Goal: Transaction & Acquisition: Purchase product/service

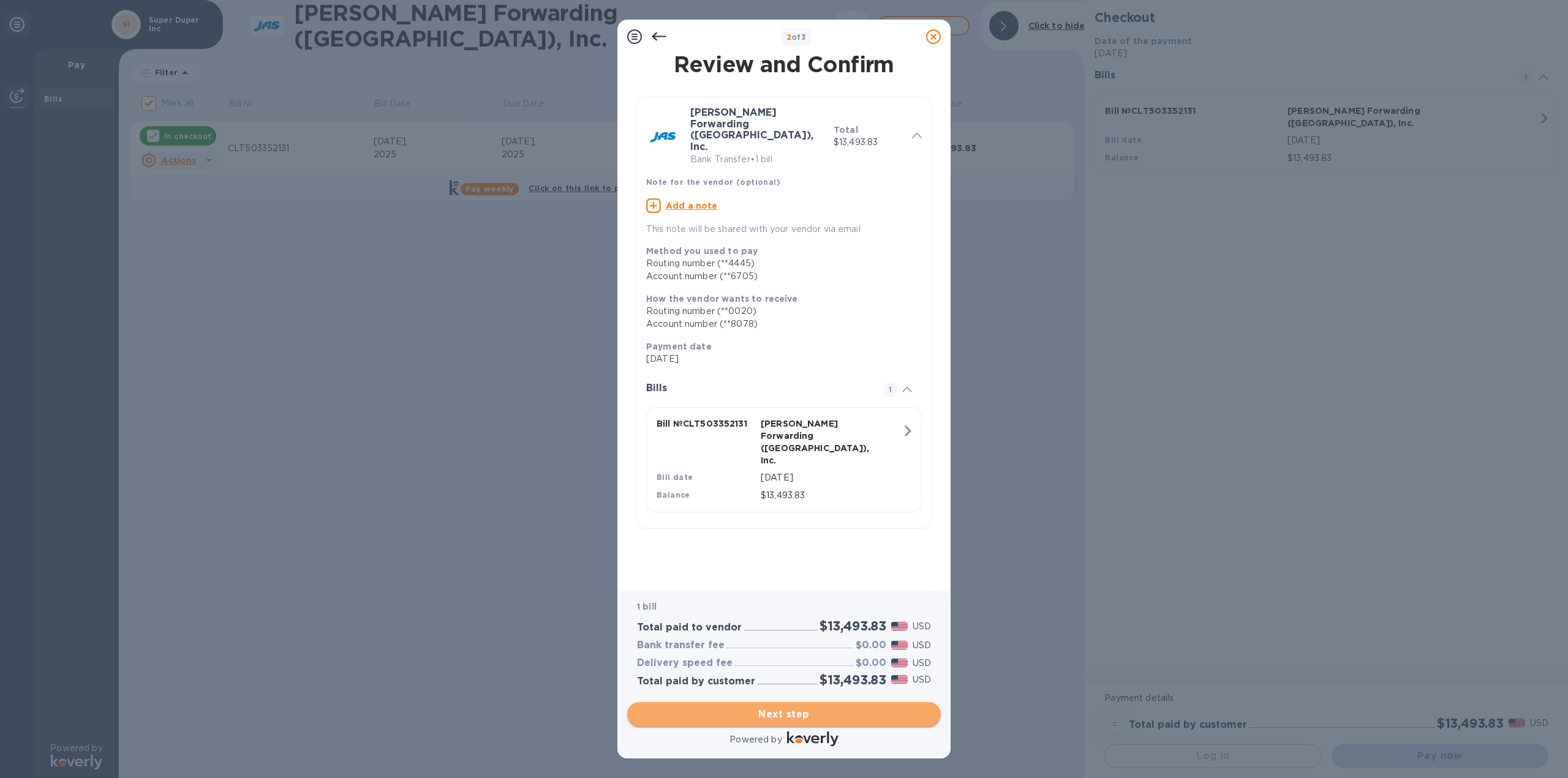
click at [854, 710] on span "Next step" at bounding box center [784, 714] width 294 height 14
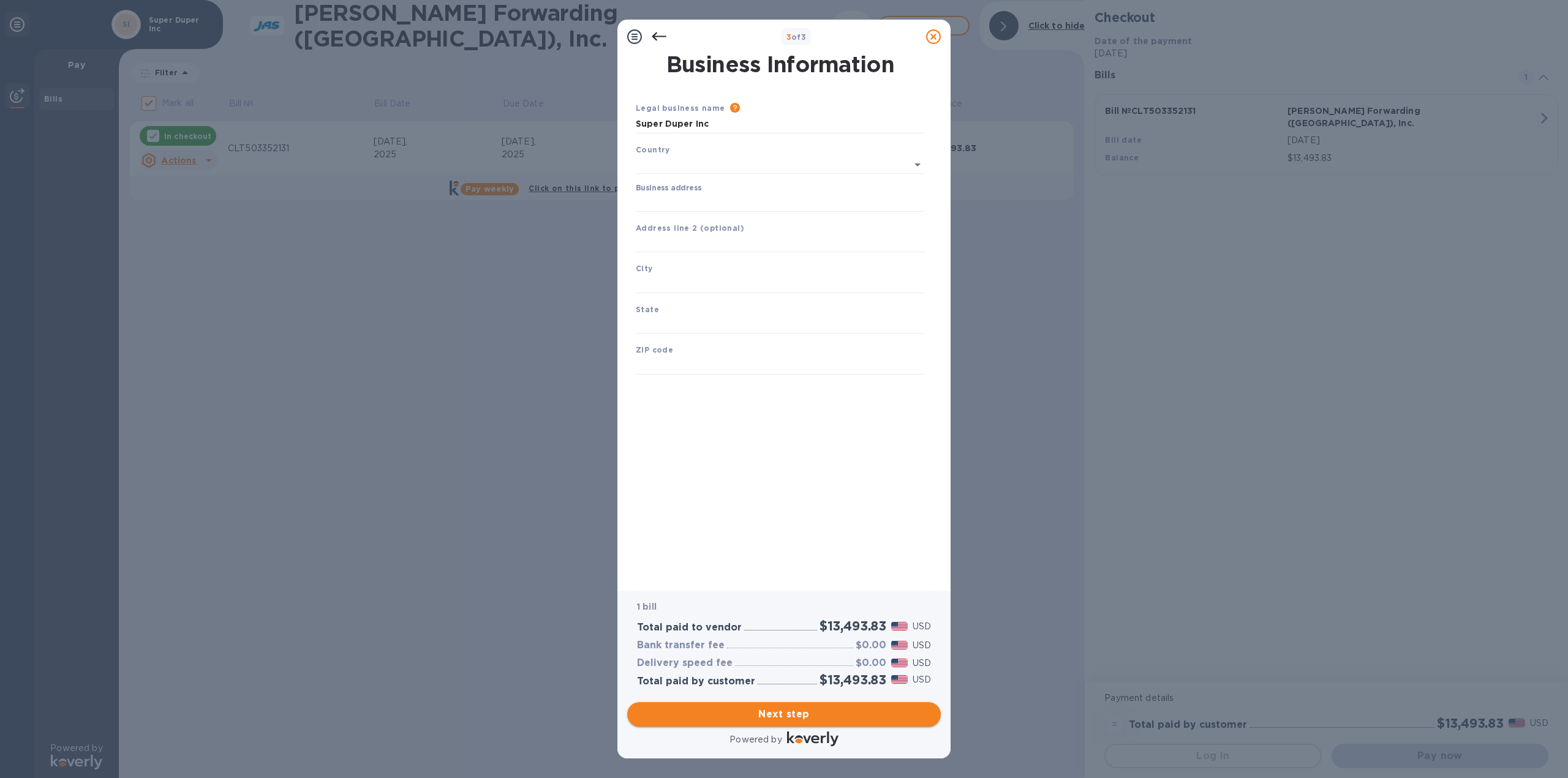
type input "[GEOGRAPHIC_DATA]"
click at [755, 196] on input "Business address" at bounding box center [780, 200] width 289 height 18
type input "[STREET_ADDRESS]"
click at [721, 283] on input "text" at bounding box center [780, 281] width 289 height 18
type input "[GEOGRAPHIC_DATA]"
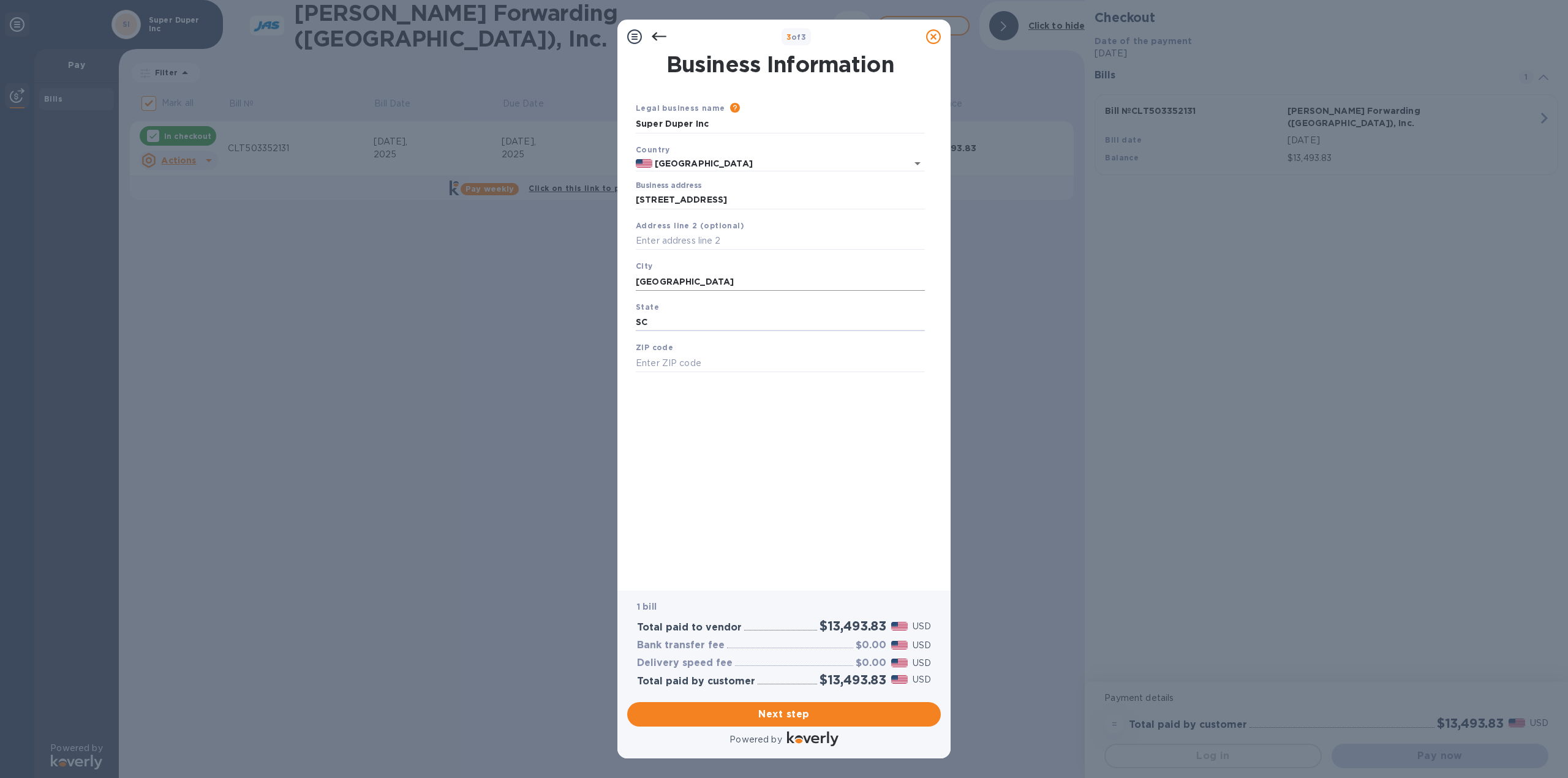
type input "SC"
type input "29615"
click at [851, 713] on span "Next step" at bounding box center [784, 714] width 294 height 14
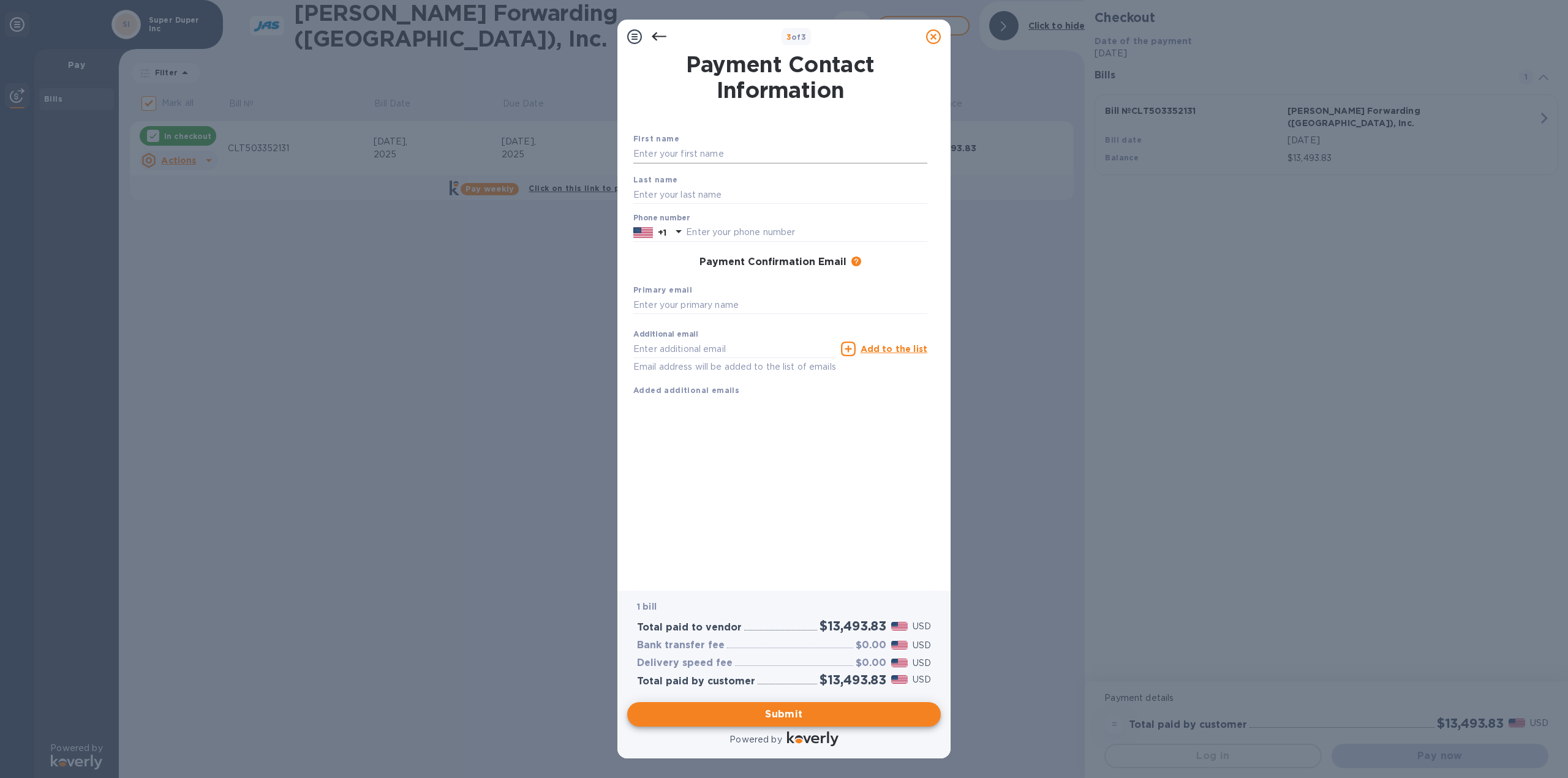
click at [725, 154] on input "text" at bounding box center [780, 154] width 294 height 18
type input "[PERSON_NAME]"
type input "Pauls"
type input "8642844533"
type input "[EMAIL_ADDRESS][DOMAIN_NAME]"
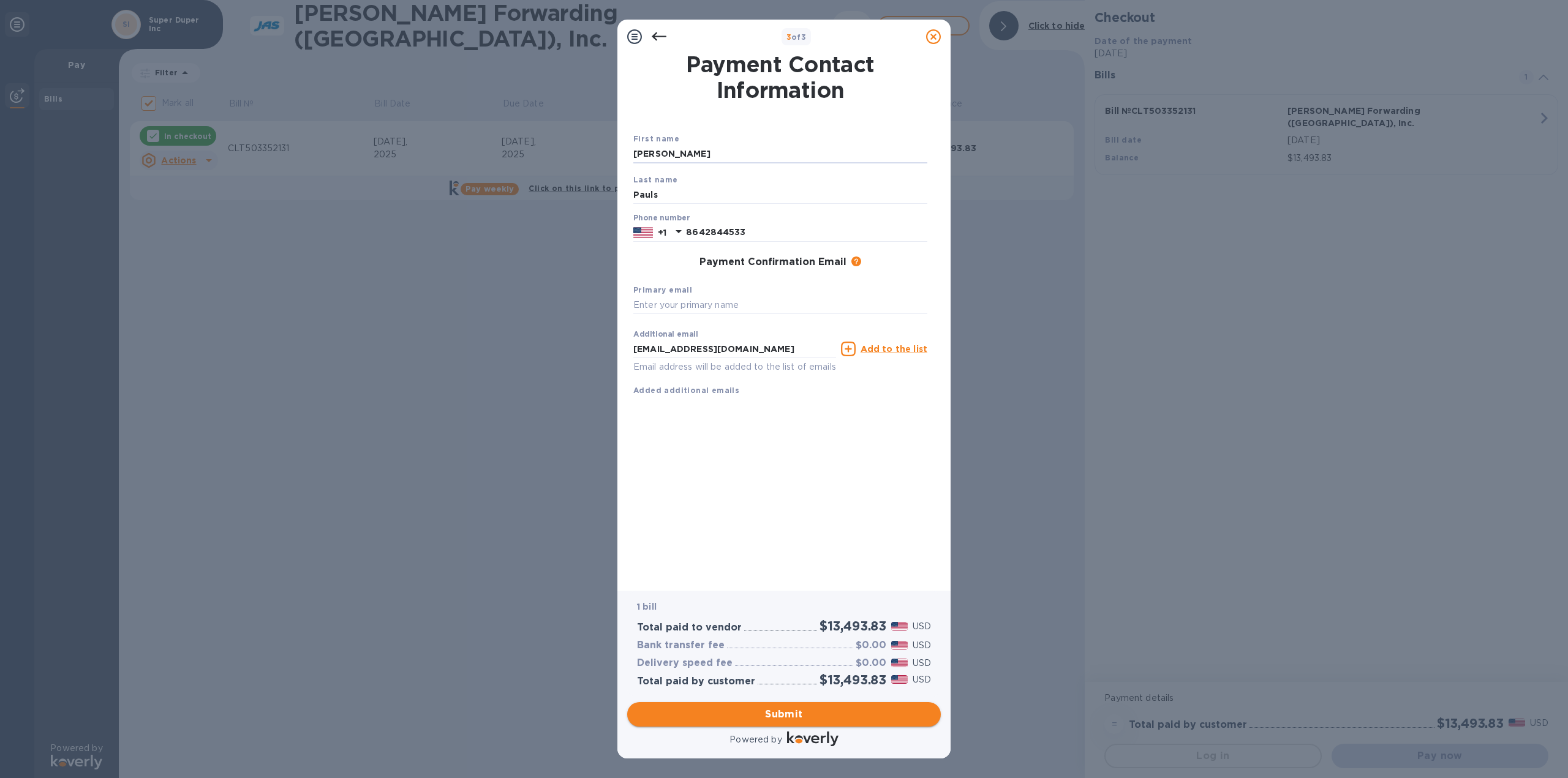
click at [790, 713] on span "Submit" at bounding box center [784, 714] width 294 height 14
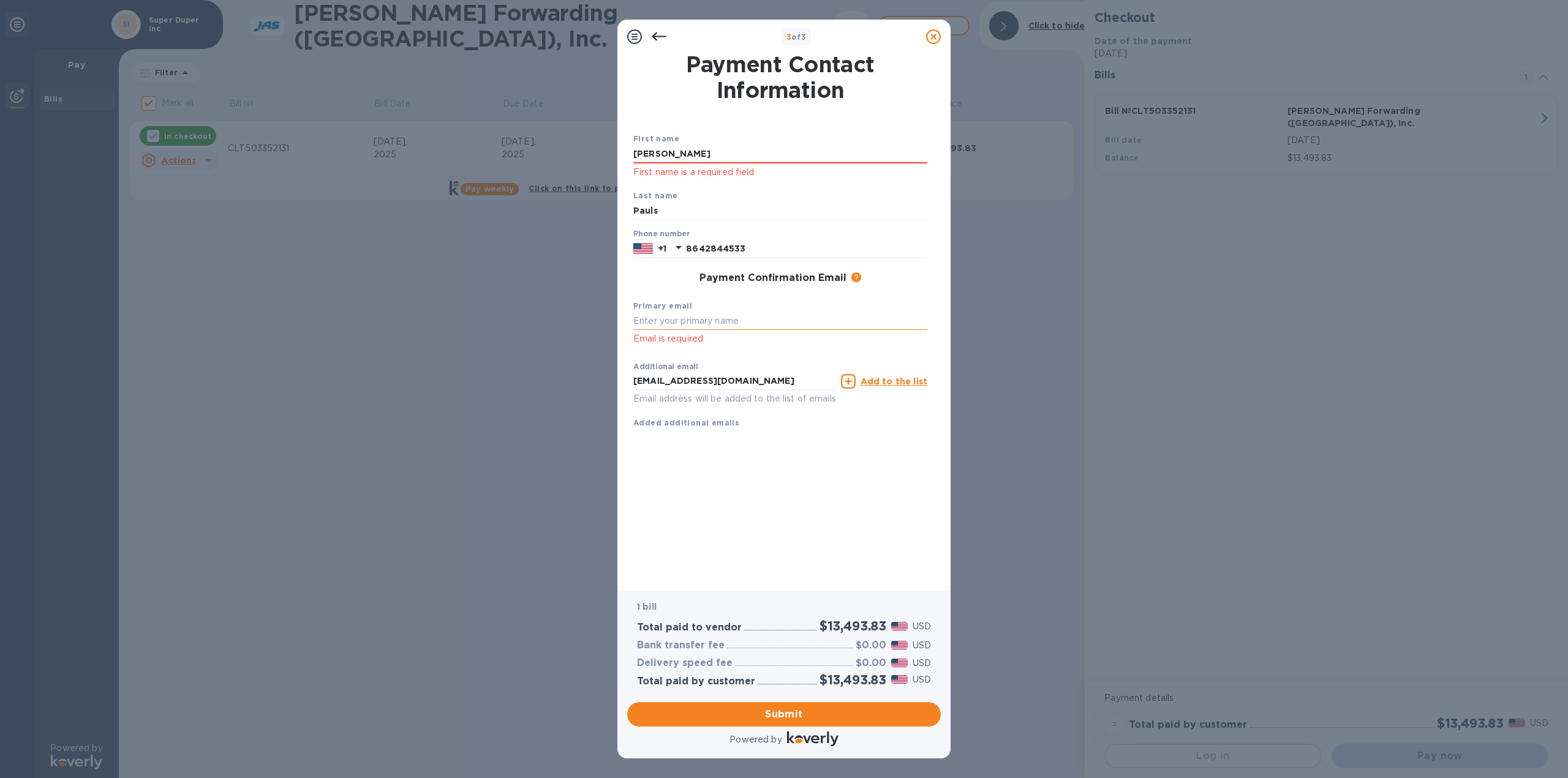
click at [731, 321] on input "text" at bounding box center [780, 321] width 294 height 18
drag, startPoint x: 771, startPoint y: 386, endPoint x: 586, endPoint y: 365, distance: 186.2
click at [586, 365] on div "3 of 3 Payment Contact Information First name [PERSON_NAME] First name is a req…" at bounding box center [784, 389] width 1568 height 778
click at [710, 324] on input "text" at bounding box center [780, 321] width 294 height 18
paste input "[EMAIL_ADDRESS][DOMAIN_NAME]"
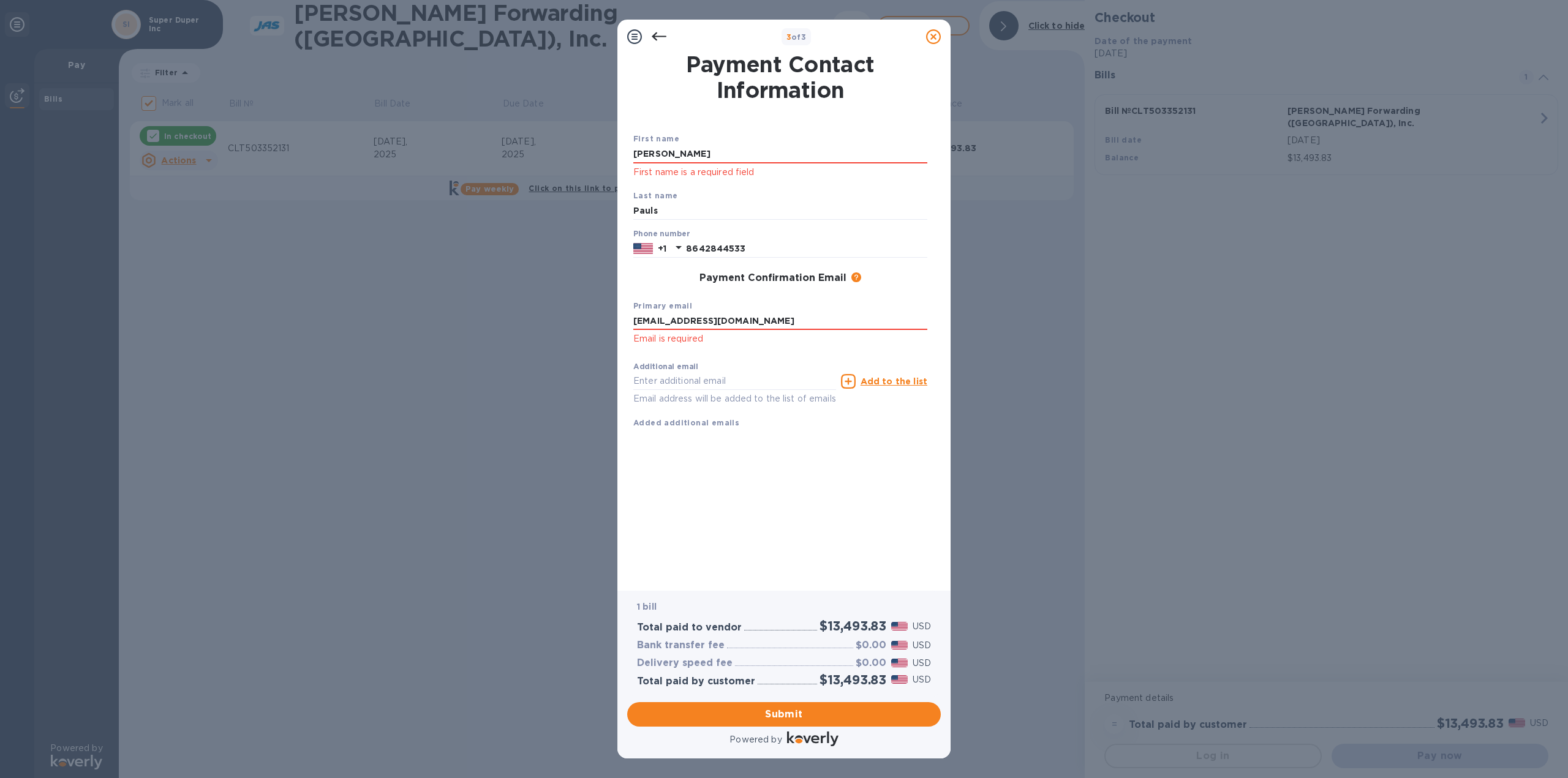
type input "[EMAIL_ADDRESS][DOMAIN_NAME]"
click at [768, 713] on span "Submit" at bounding box center [784, 714] width 294 height 14
click at [679, 156] on input "[PERSON_NAME]" at bounding box center [780, 154] width 294 height 18
drag, startPoint x: 675, startPoint y: 155, endPoint x: 423, endPoint y: 124, distance: 253.9
click at [429, 126] on div "3 of 3 Payment Contact Information First name [PERSON_NAME] First name is a req…" at bounding box center [784, 389] width 1568 height 778
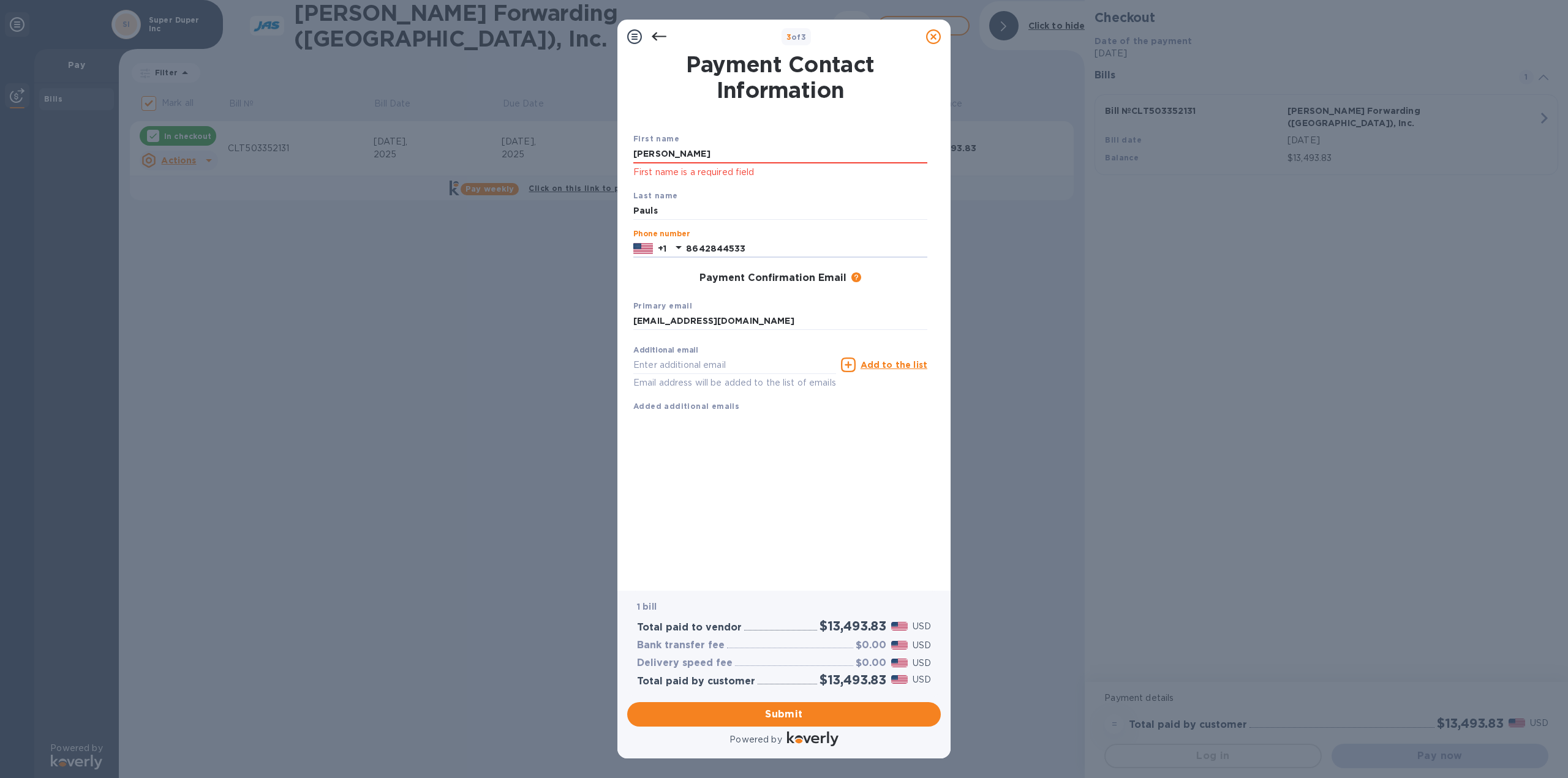
click at [722, 166] on p "First name is a required field" at bounding box center [780, 172] width 294 height 14
click at [707, 152] on input "[PERSON_NAME]" at bounding box center [780, 154] width 294 height 18
type input "B"
type input "[PERSON_NAME]"
click at [698, 150] on input "[PERSON_NAME]" at bounding box center [780, 154] width 294 height 18
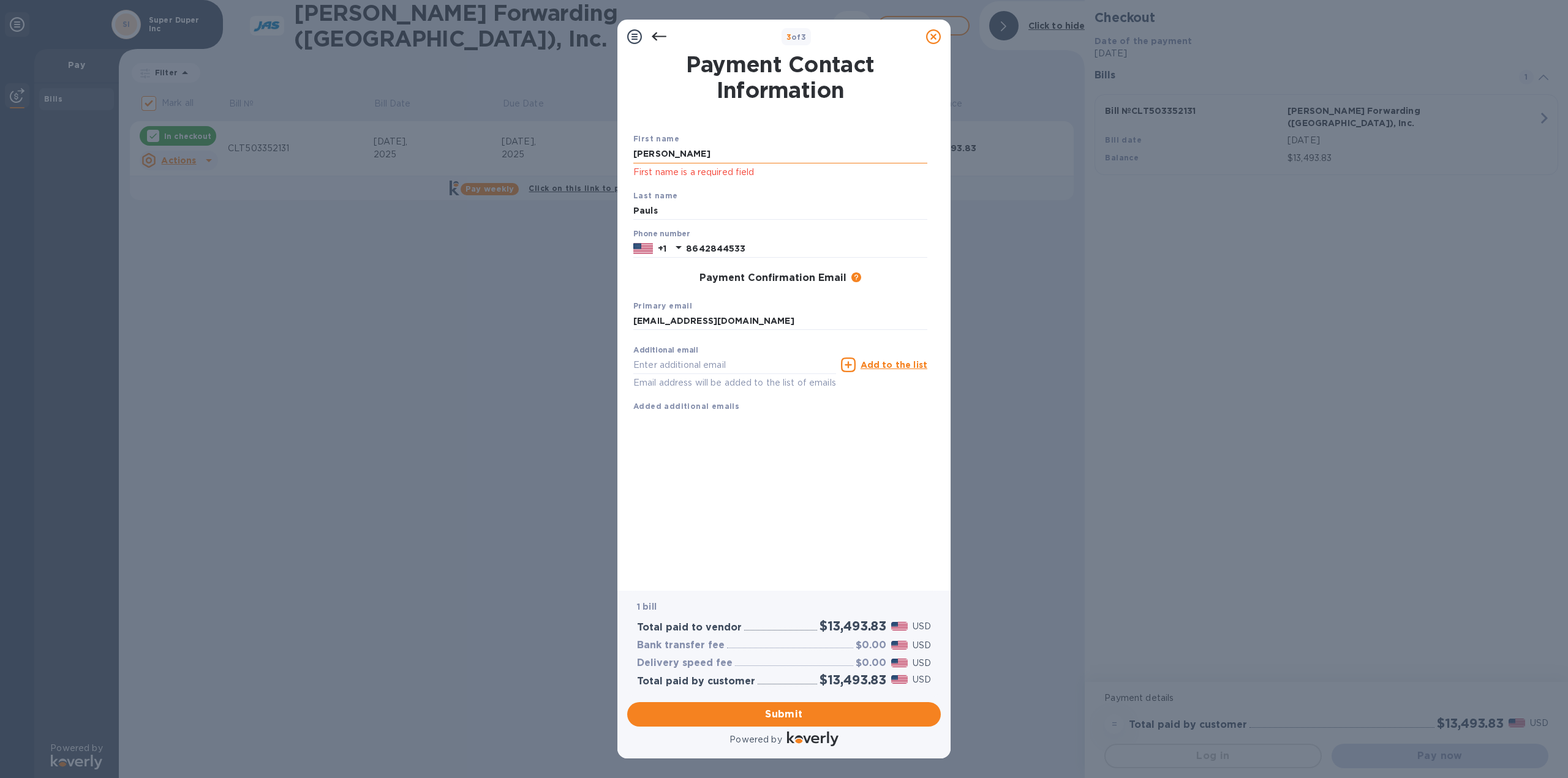
click button "Submit" at bounding box center [0, 0] width 0 height 0
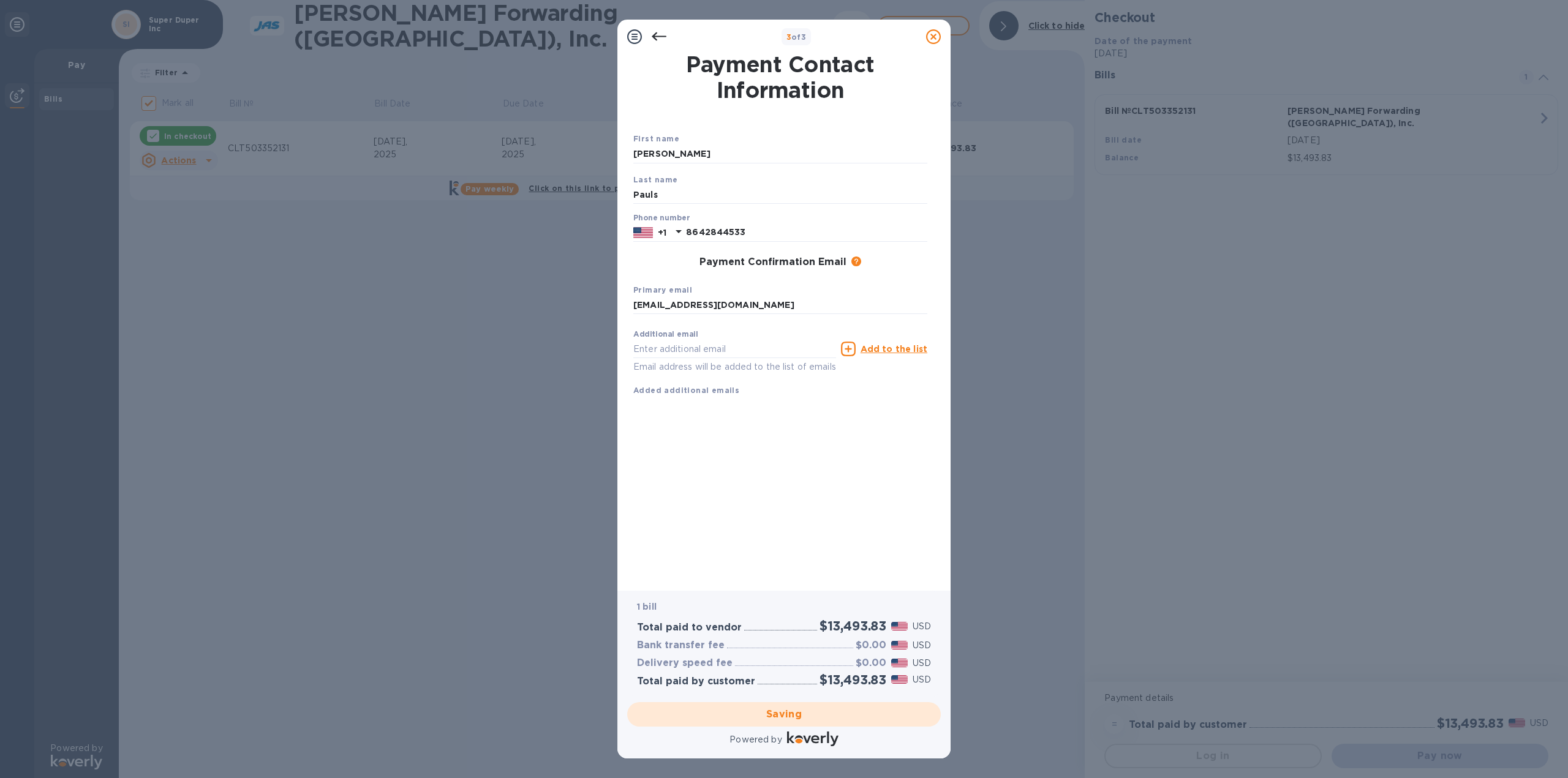
click at [879, 496] on div "Payment Contact Information First name [PERSON_NAME] Last name [PERSON_NAME] Ph…" at bounding box center [784, 314] width 301 height 520
checkbox input "false"
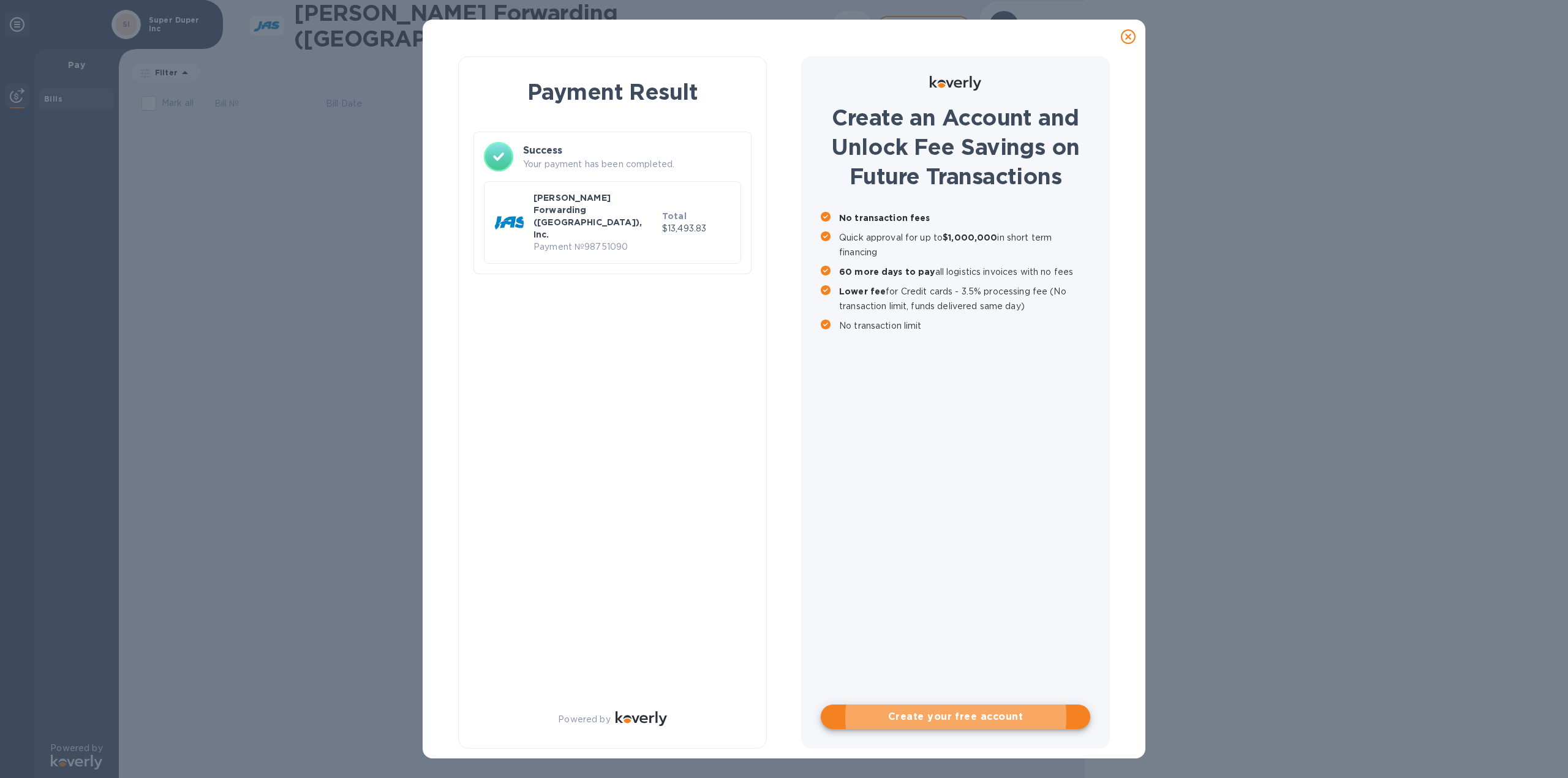
click at [652, 415] on div "Payment Result Success Your payment has been completed. [PERSON_NAME] Forwardin…" at bounding box center [613, 402] width 309 height 692
